Goal: Navigation & Orientation: Locate item on page

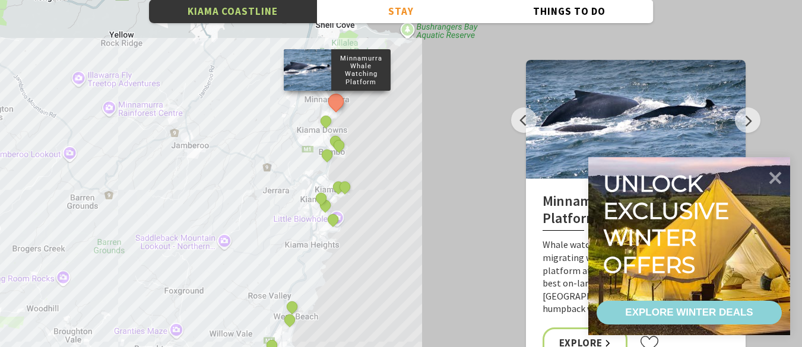
scroll to position [4158, 0]
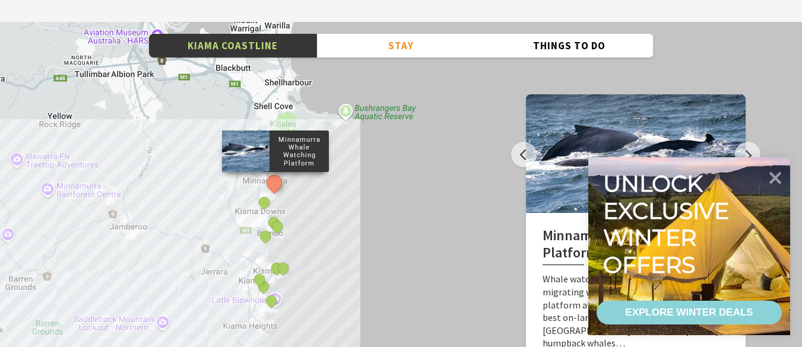
drag, startPoint x: 308, startPoint y: 190, endPoint x: 252, endPoint y: 287, distance: 111.8
click at [258, 292] on div "Minnamurra Whale Watching Platform Gerringong Whale Watching Platform [GEOGRAPH…" at bounding box center [401, 236] width 802 height 428
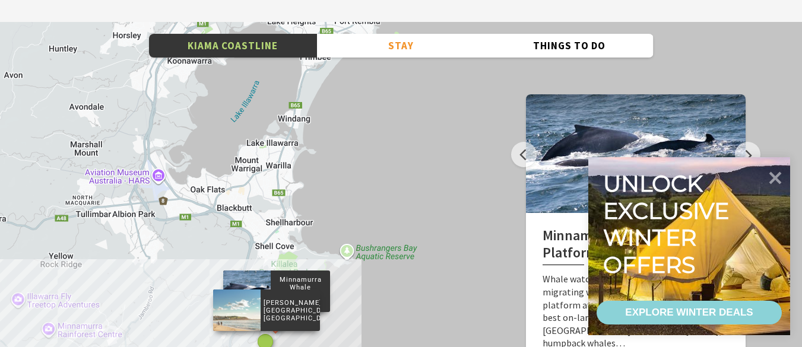
drag, startPoint x: 270, startPoint y: 175, endPoint x: 267, endPoint y: 217, distance: 42.3
click at [265, 334] on div "[PERSON_NAME][GEOGRAPHIC_DATA], [GEOGRAPHIC_DATA]" at bounding box center [267, 343] width 18 height 18
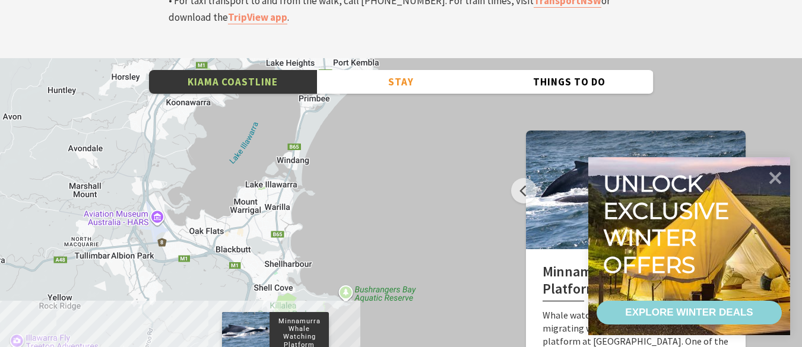
scroll to position [4098, 0]
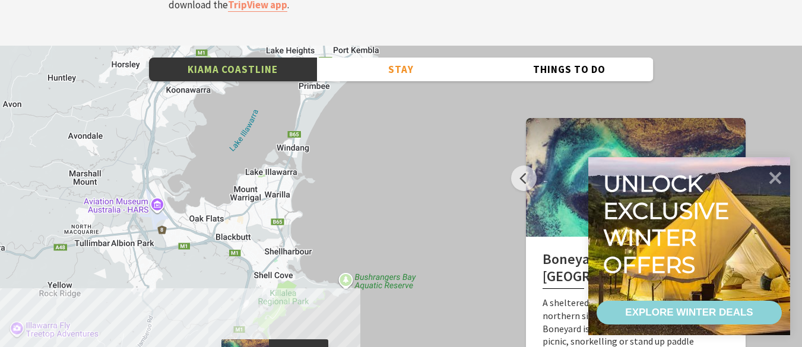
scroll to position [4158, 0]
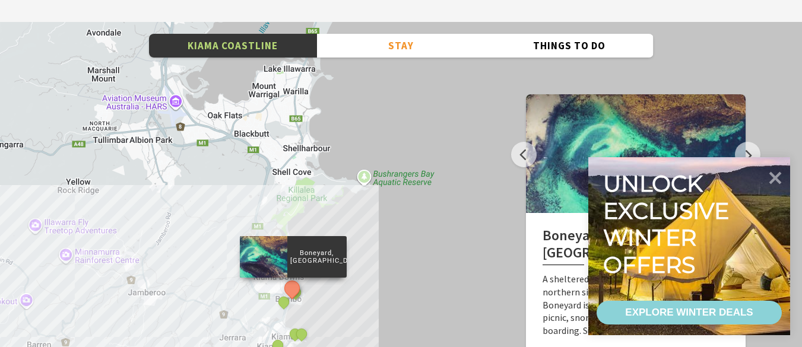
drag, startPoint x: 360, startPoint y: 260, endPoint x: 350, endPoint y: 187, distance: 73.7
click at [375, 188] on div "Minnamurra Whale Watching Platform Gerringong Whale Watching Platform [GEOGRAPH…" at bounding box center [401, 236] width 802 height 428
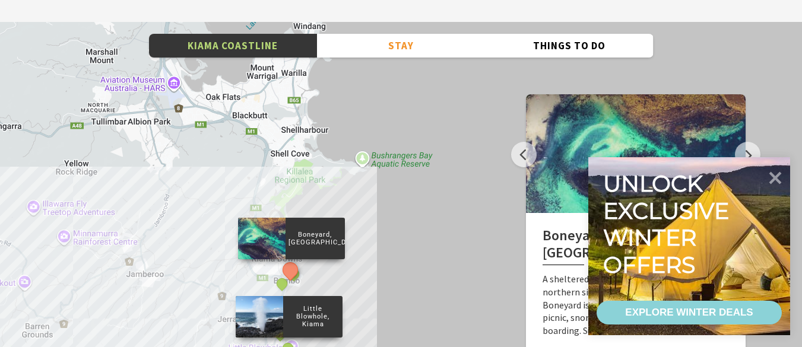
click at [280, 340] on div "Little Blowhole, Kiama" at bounding box center [289, 349] width 18 height 18
click at [288, 337] on button "See detail about Little Blowhole, Kiama" at bounding box center [288, 348] width 22 height 22
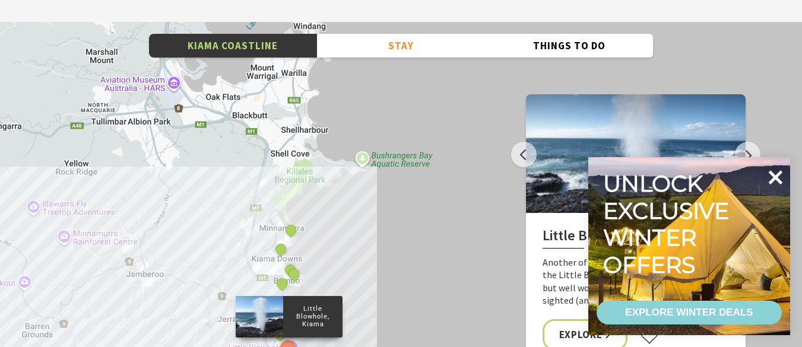
click at [772, 179] on icon at bounding box center [775, 177] width 29 height 29
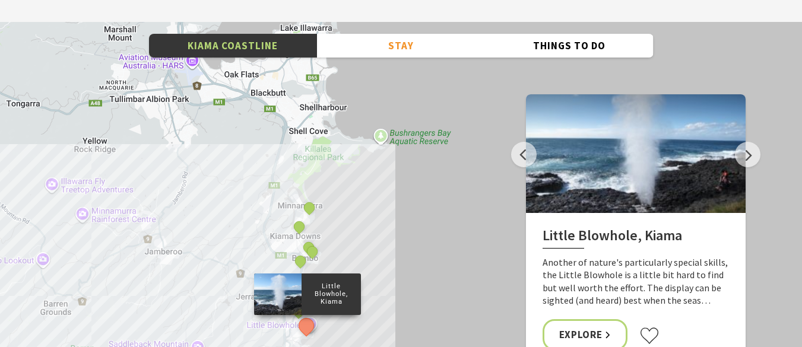
drag, startPoint x: 230, startPoint y: 134, endPoint x: 246, endPoint y: 118, distance: 22.3
click at [246, 118] on div "Minnamurra Whale Watching Platform Gerringong Whale Watching Platform [GEOGRAPH…" at bounding box center [401, 236] width 802 height 428
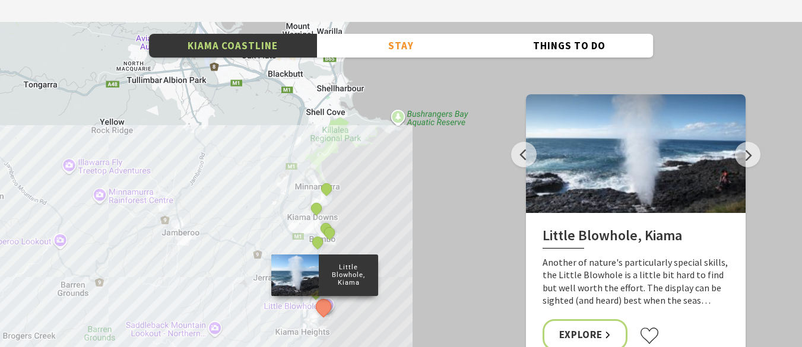
click at [332, 299] on div "Little Blowhole, Kiama" at bounding box center [325, 308] width 18 height 18
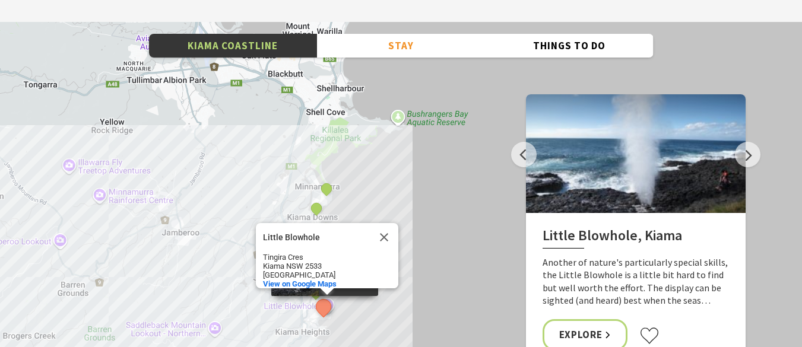
click at [339, 168] on div "Minnamurra Whale Watching Platform Gerringong Whale Watching Platform [GEOGRAPH…" at bounding box center [401, 236] width 802 height 428
click at [380, 223] on button "Close" at bounding box center [384, 237] width 29 height 29
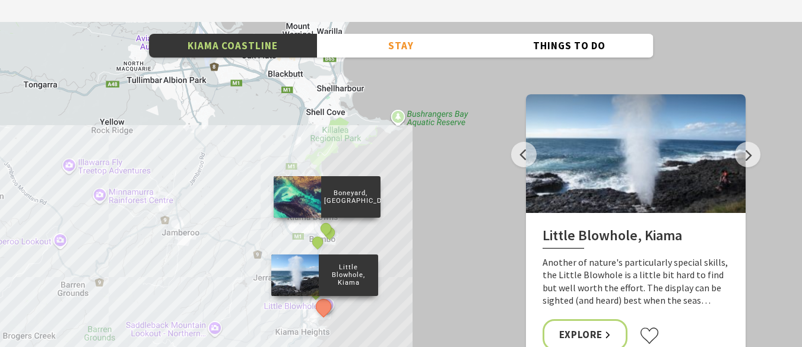
click at [331, 221] on div "Boneyard, [GEOGRAPHIC_DATA]" at bounding box center [327, 230] width 18 height 18
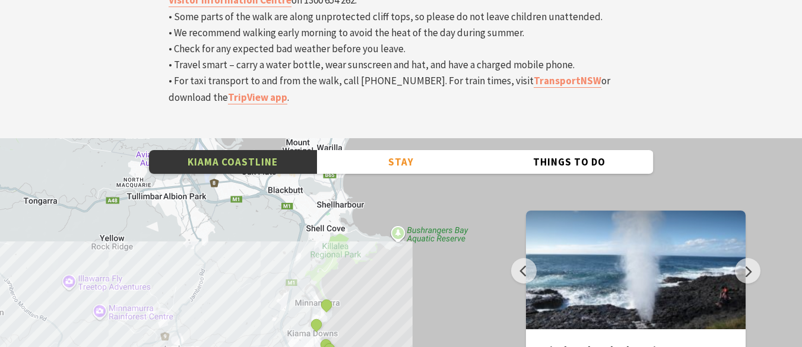
scroll to position [3920, 0]
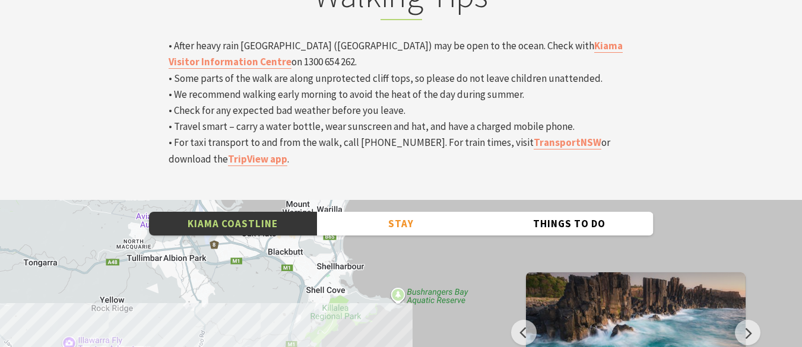
scroll to position [4039, 0]
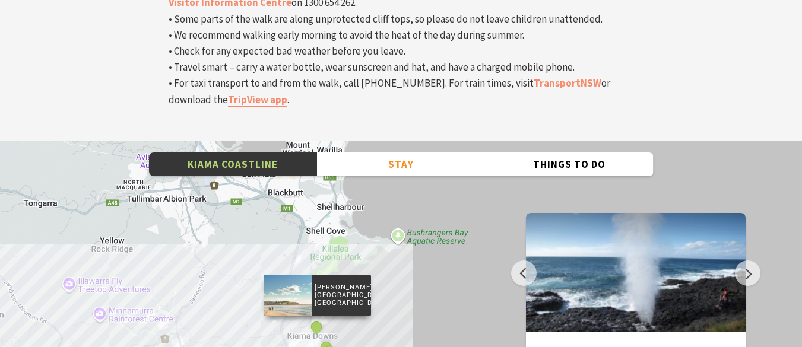
click at [328, 274] on div "[PERSON_NAME][GEOGRAPHIC_DATA], [GEOGRAPHIC_DATA]" at bounding box center [317, 295] width 107 height 42
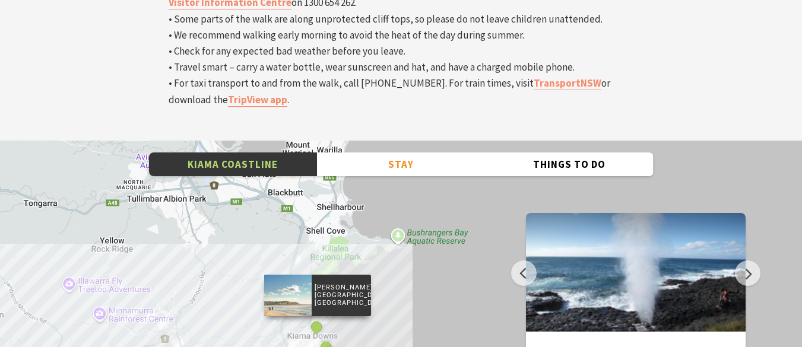
click at [320, 319] on div "[PERSON_NAME][GEOGRAPHIC_DATA], [GEOGRAPHIC_DATA]" at bounding box center [318, 328] width 18 height 18
click at [318, 316] on button "See detail about Jones Beach, Kiama Downs" at bounding box center [317, 327] width 22 height 22
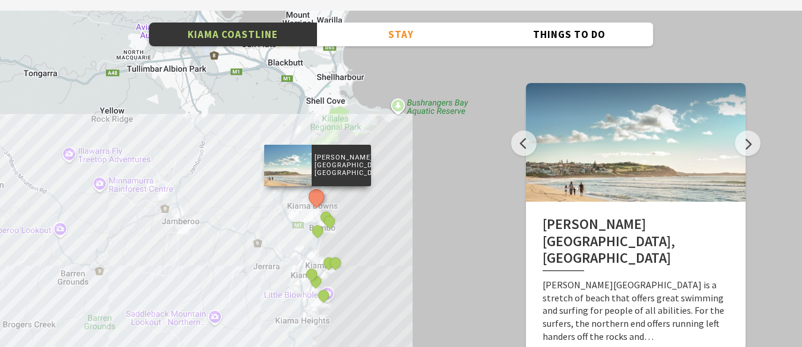
scroll to position [4277, 0]
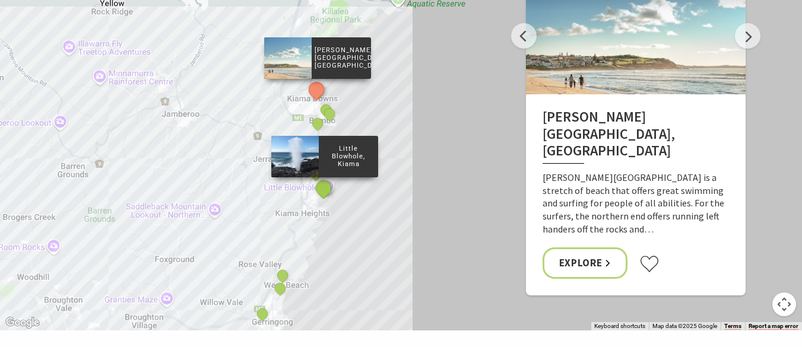
drag, startPoint x: 324, startPoint y: 46, endPoint x: 323, endPoint y: 57, distance: 11.3
click at [323, 166] on div "[GEOGRAPHIC_DATA], [GEOGRAPHIC_DATA]" at bounding box center [317, 175] width 18 height 18
click at [323, 177] on button "See detail about Little Blowhole, Kiama" at bounding box center [323, 188] width 22 height 22
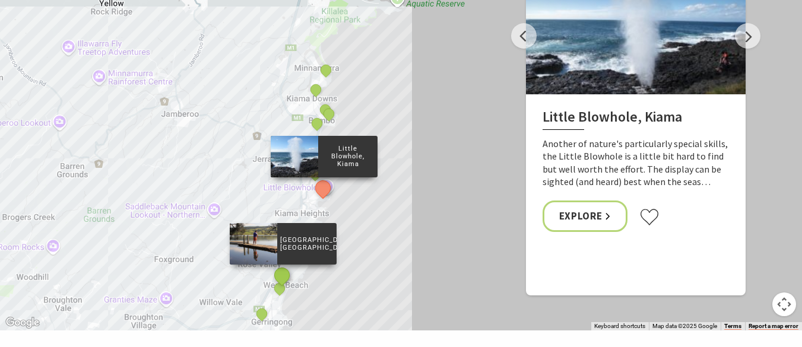
click at [287, 265] on button "See detail about Werri Lagoon, Gerringong" at bounding box center [282, 276] width 22 height 22
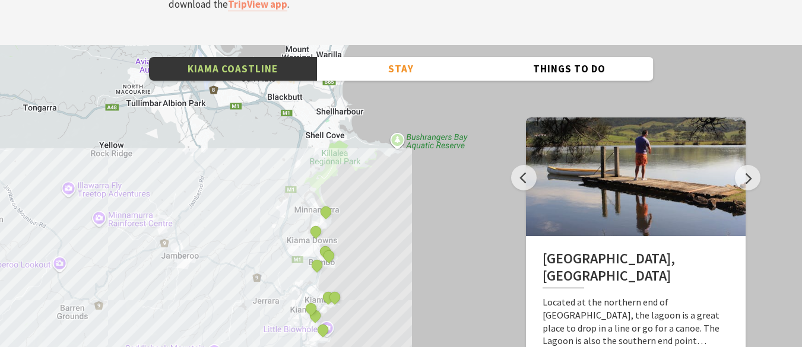
scroll to position [4158, 0]
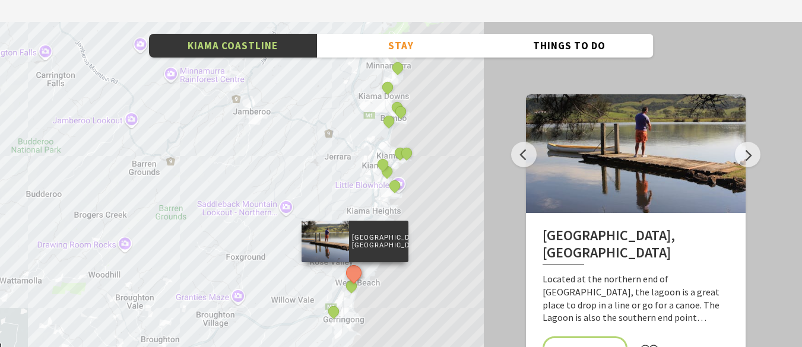
drag, startPoint x: 356, startPoint y: 235, endPoint x: 402, endPoint y: 132, distance: 112.5
click at [402, 132] on div "Minnamurra Whale Watching Platform Gerringong Whale Watching Platform [GEOGRAPH…" at bounding box center [401, 236] width 802 height 428
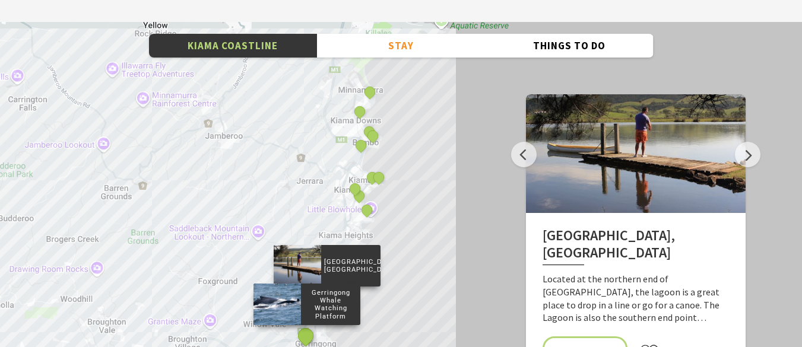
click at [306, 325] on button "See detail about Gerringong Whale Watching Platform" at bounding box center [306, 336] width 22 height 22
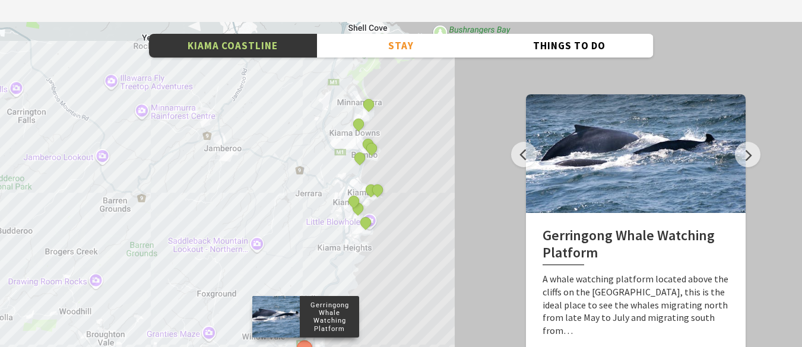
drag, startPoint x: 428, startPoint y: 131, endPoint x: 396, endPoint y: 211, distance: 86.0
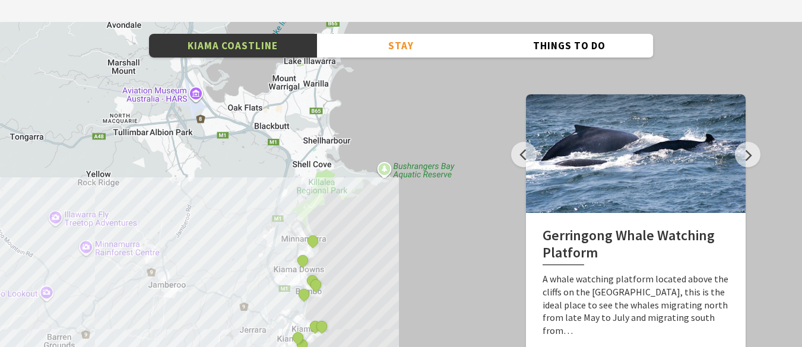
scroll to position [4039, 0]
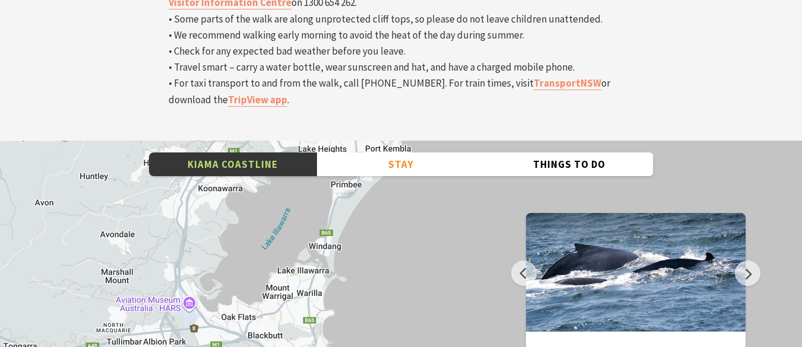
drag, startPoint x: 394, startPoint y: 95, endPoint x: 389, endPoint y: 190, distance: 95.2
